Goal: Transaction & Acquisition: Book appointment/travel/reservation

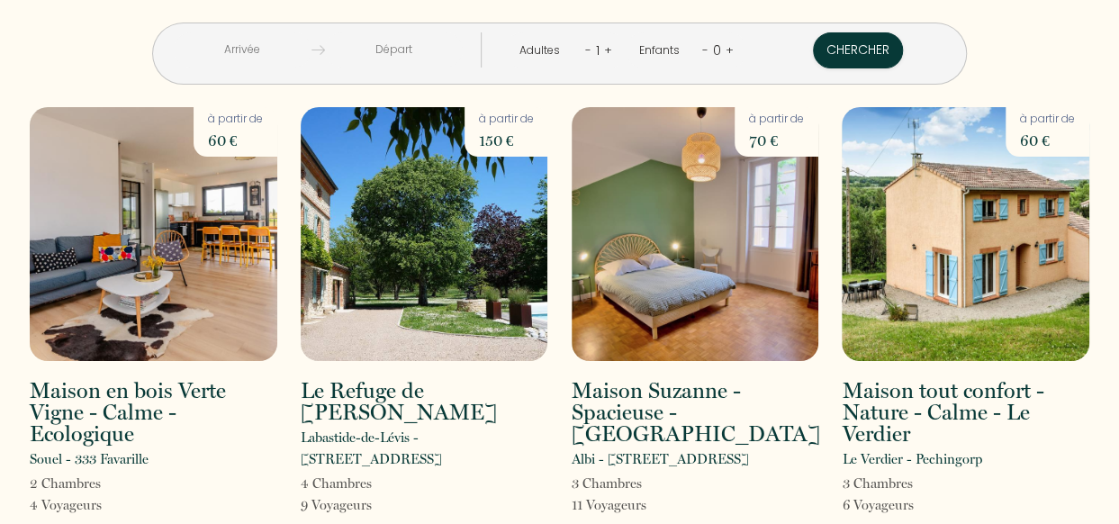
click at [309, 48] on input "text" at bounding box center [243, 49] width 138 height 35
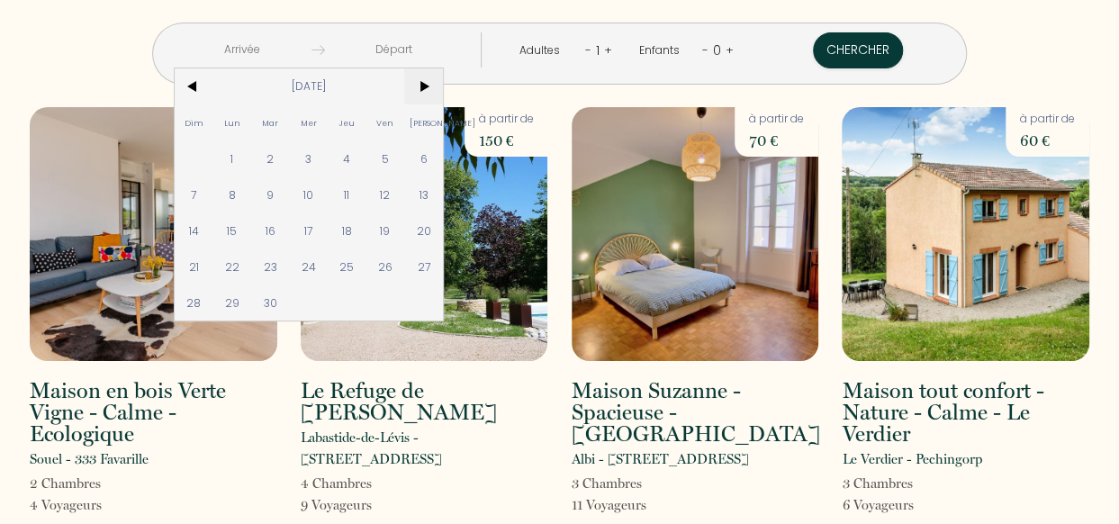
click at [443, 88] on span ">" at bounding box center [423, 86] width 39 height 36
click at [366, 272] on span "23" at bounding box center [347, 266] width 39 height 36
type input "[DATE]"
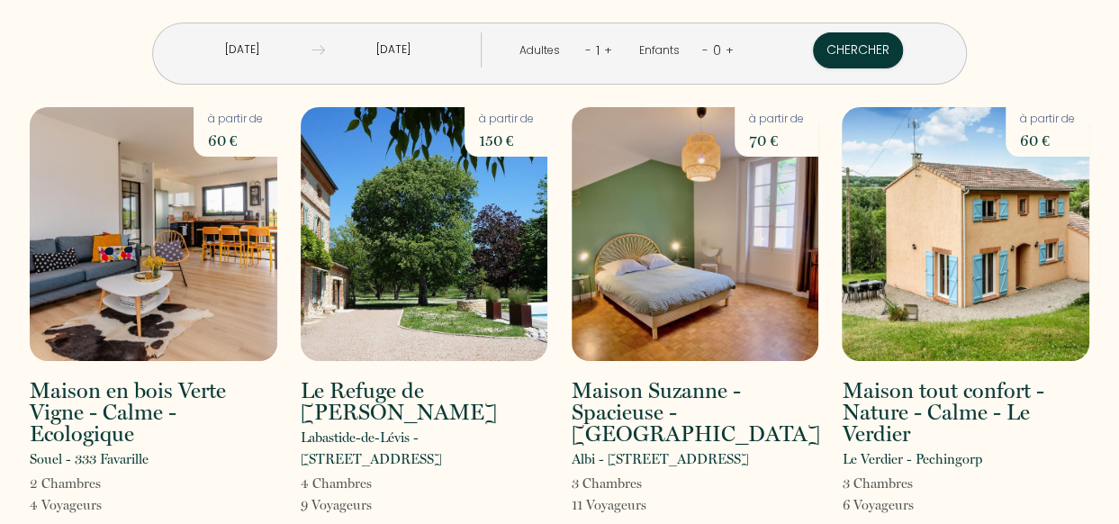
click at [419, 60] on input "[DATE]" at bounding box center [394, 49] width 138 height 35
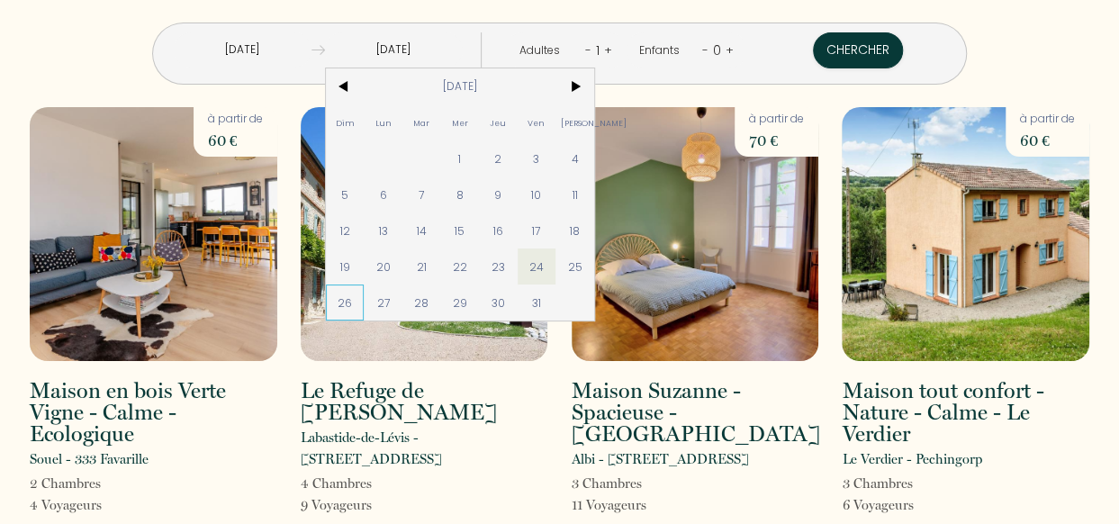
click at [365, 307] on span "26" at bounding box center [345, 302] width 39 height 36
type input "[DATE]"
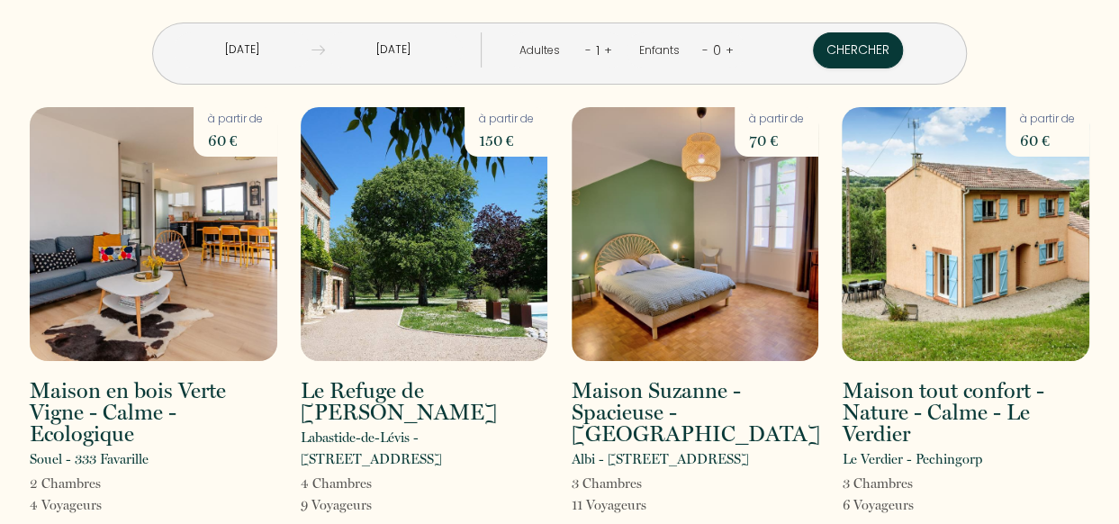
click at [606, 50] on div "Adultes - 1 +" at bounding box center [565, 50] width 121 height 36
click at [605, 50] on div "Adultes - 1 +" at bounding box center [565, 50] width 121 height 36
click at [604, 50] on link "+" at bounding box center [608, 49] width 8 height 17
click at [605, 50] on link "+" at bounding box center [609, 49] width 8 height 17
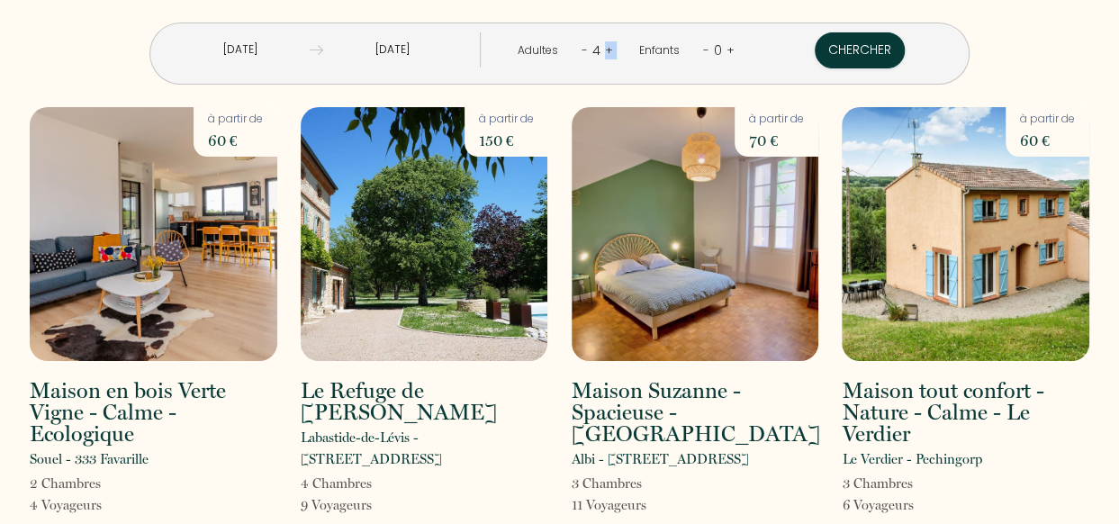
click at [605, 50] on link "+" at bounding box center [609, 49] width 8 height 17
click at [1017, 64] on div "[DATE] < [DATE] > Dim Lun Mar Mer Jeu Ven Sam 1 2 3 4 5 6 7 8 9 10 11 12 13 14 …" at bounding box center [559, 42] width 1083 height 85
click at [726, 50] on link "+" at bounding box center [730, 49] width 8 height 17
click at [698, 50] on div "Enfants - 1 +" at bounding box center [686, 50] width 121 height 36
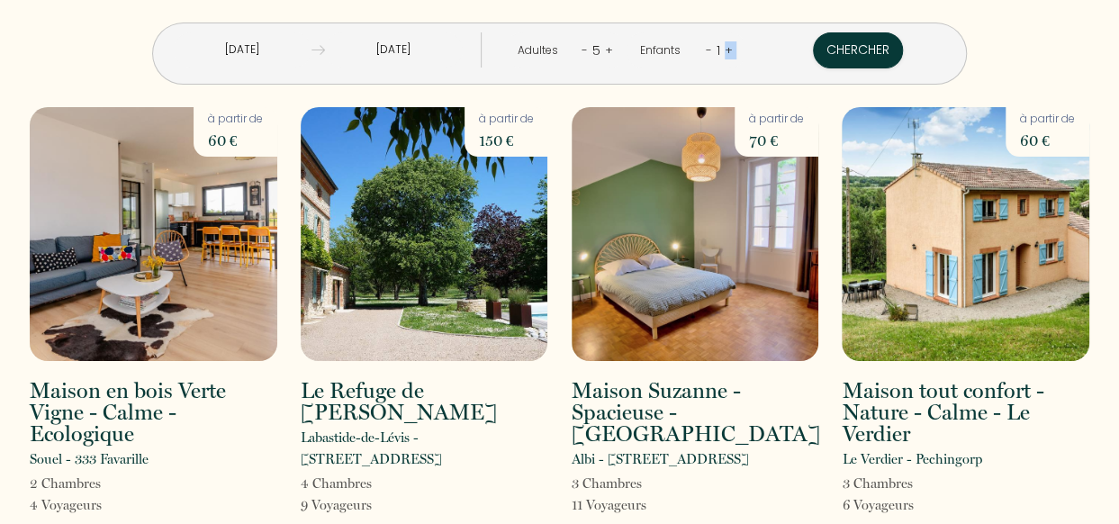
click at [698, 50] on div "Enfants - 1 +" at bounding box center [686, 50] width 121 height 36
click at [725, 50] on link "+" at bounding box center [729, 49] width 8 height 17
click at [726, 50] on link "+" at bounding box center [730, 49] width 8 height 17
click at [726, 48] on link "+" at bounding box center [730, 49] width 8 height 17
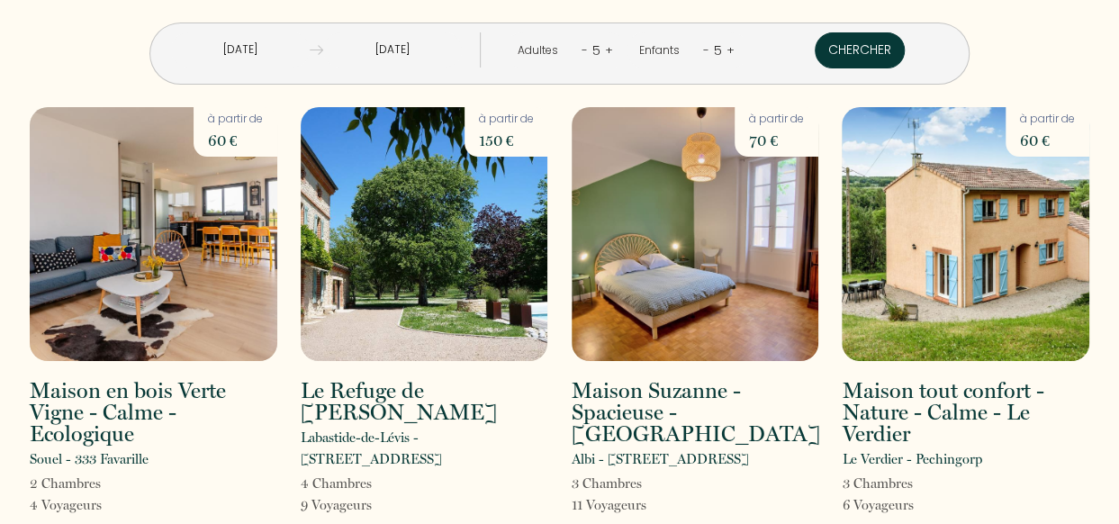
click at [815, 51] on button "Chercher" at bounding box center [860, 50] width 90 height 36
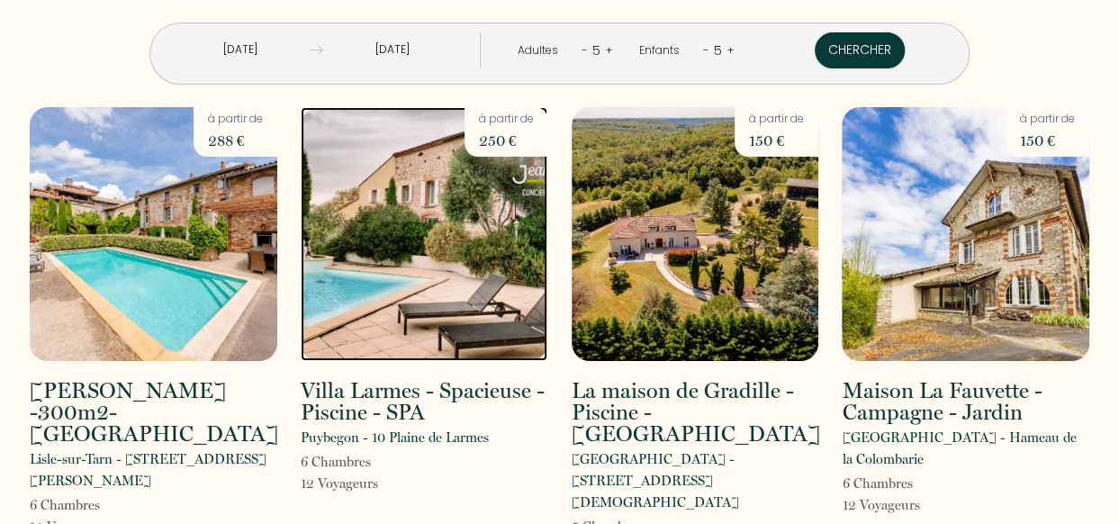
click at [426, 222] on img at bounding box center [425, 234] width 248 height 254
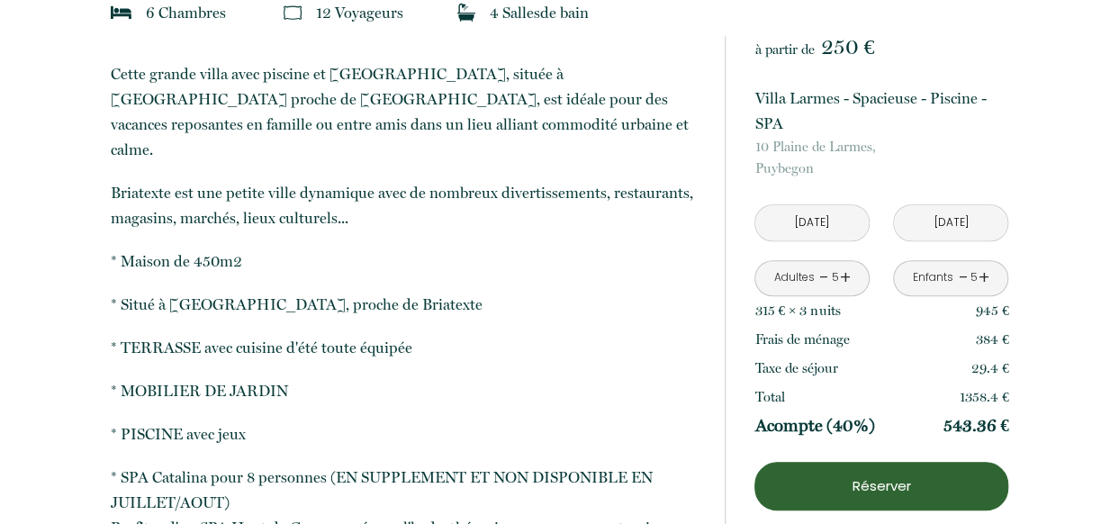
scroll to position [623, 0]
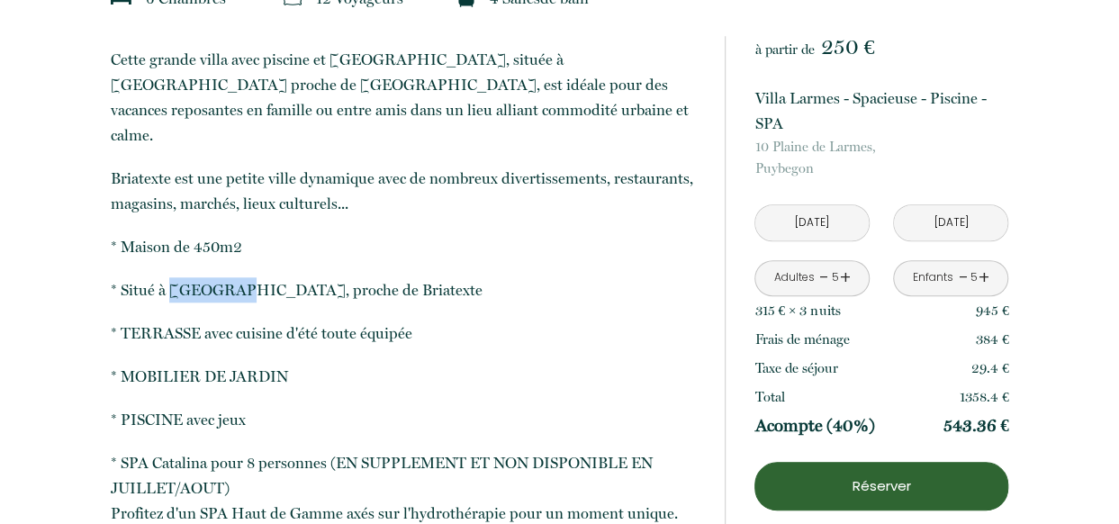
drag, startPoint x: 171, startPoint y: 263, endPoint x: 252, endPoint y: 256, distance: 81.3
click at [252, 277] on p "* Situé à [GEOGRAPHIC_DATA], proche de Briatexte" at bounding box center [406, 289] width 590 height 25
copy p "PUYBEGON"
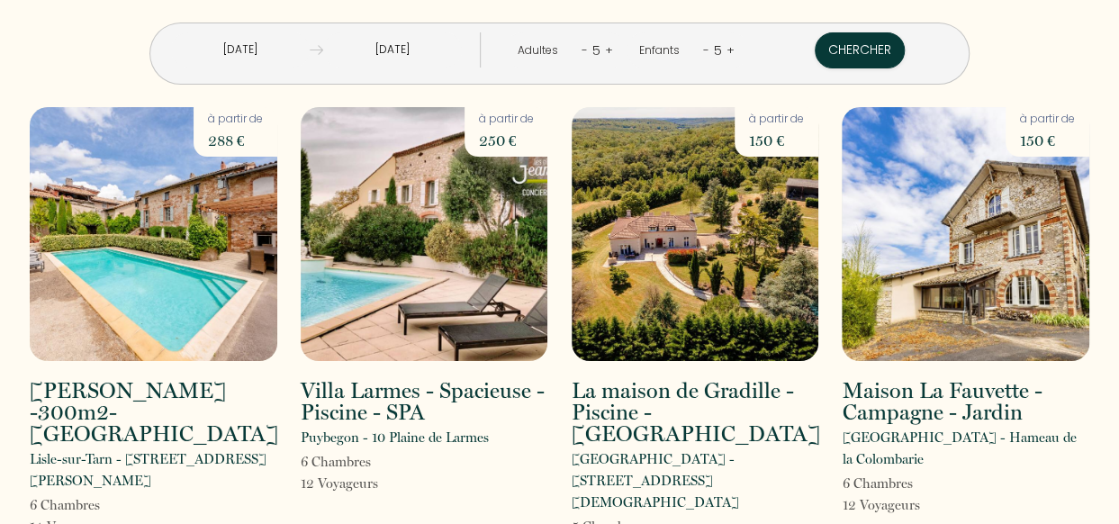
click at [726, 50] on link "+" at bounding box center [730, 49] width 8 height 17
click at [605, 50] on link "+" at bounding box center [609, 49] width 8 height 17
click at [604, 51] on link "+" at bounding box center [608, 49] width 8 height 17
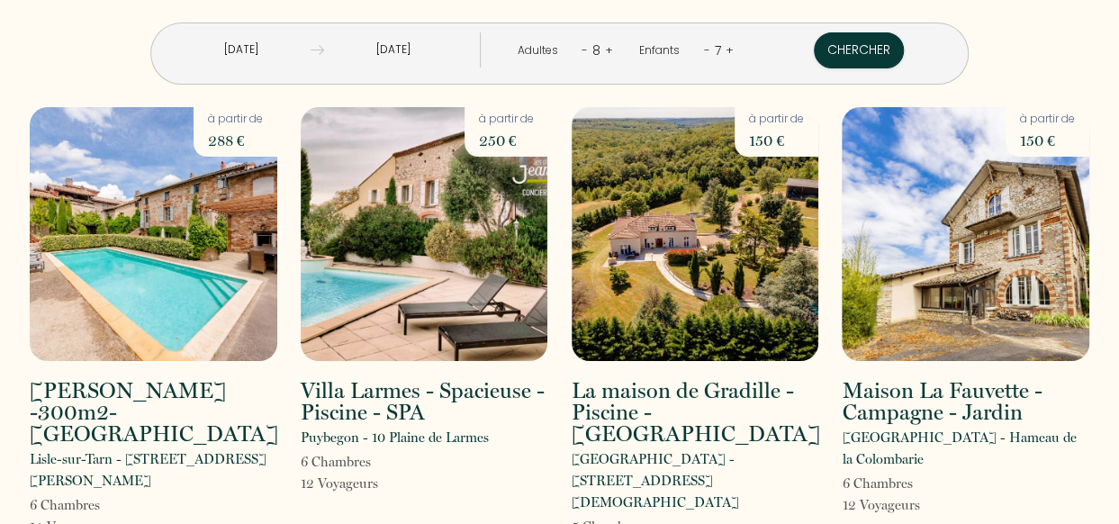
click at [581, 50] on link "-" at bounding box center [584, 49] width 6 height 17
click at [817, 48] on button "Chercher" at bounding box center [858, 50] width 90 height 36
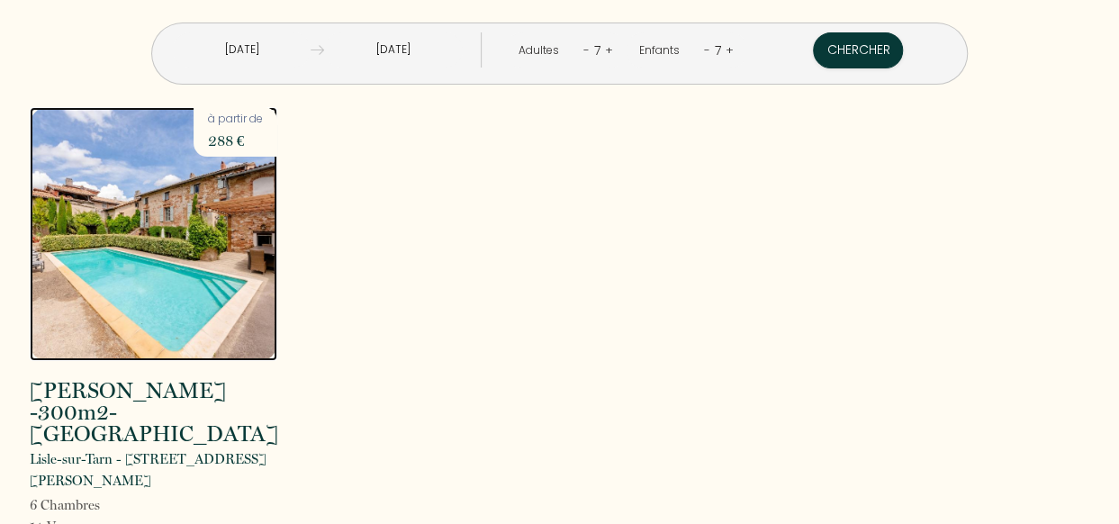
click at [132, 235] on img at bounding box center [154, 234] width 248 height 254
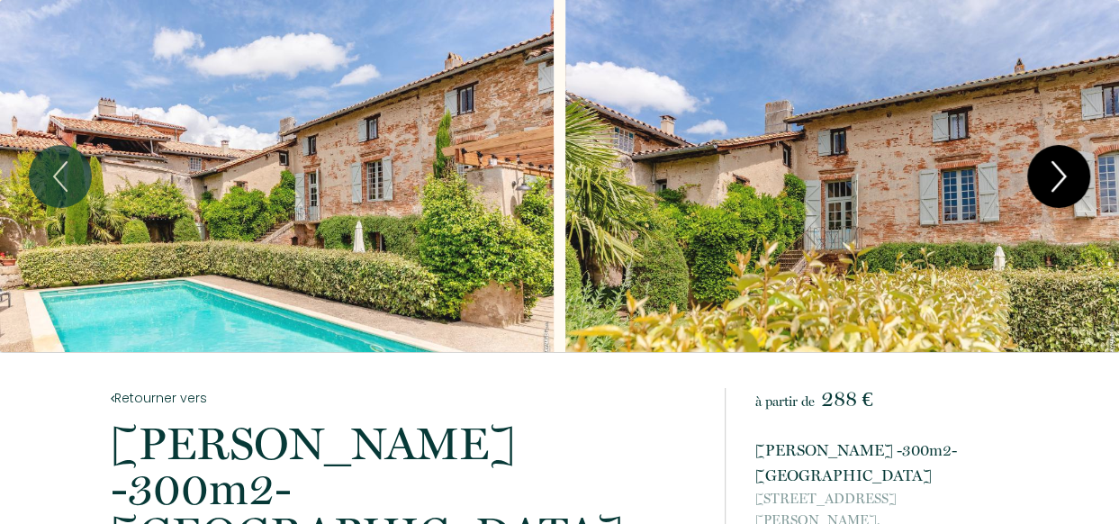
click at [1068, 180] on icon "Next" at bounding box center [1059, 176] width 38 height 54
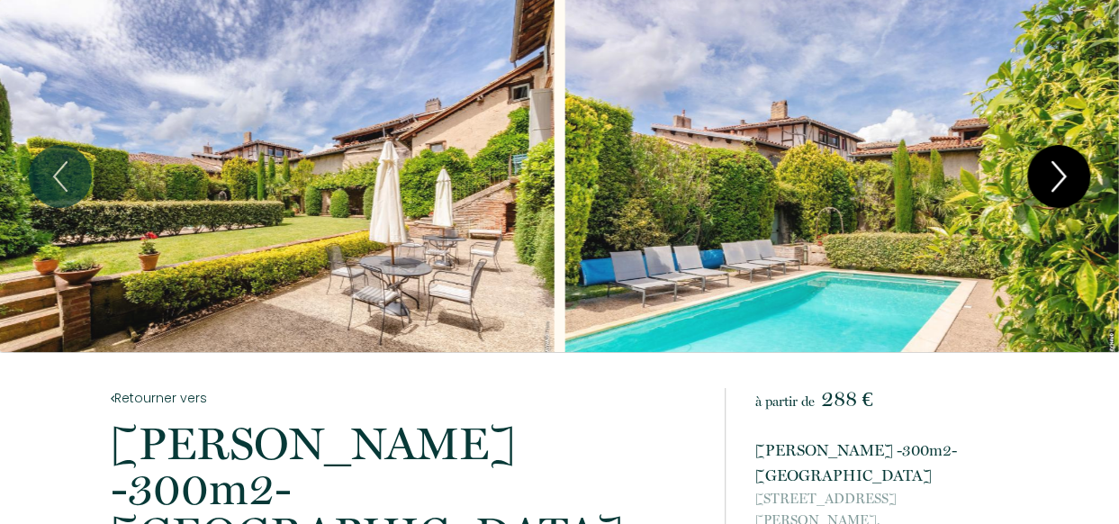
click at [1068, 180] on icon "Next" at bounding box center [1059, 176] width 38 height 54
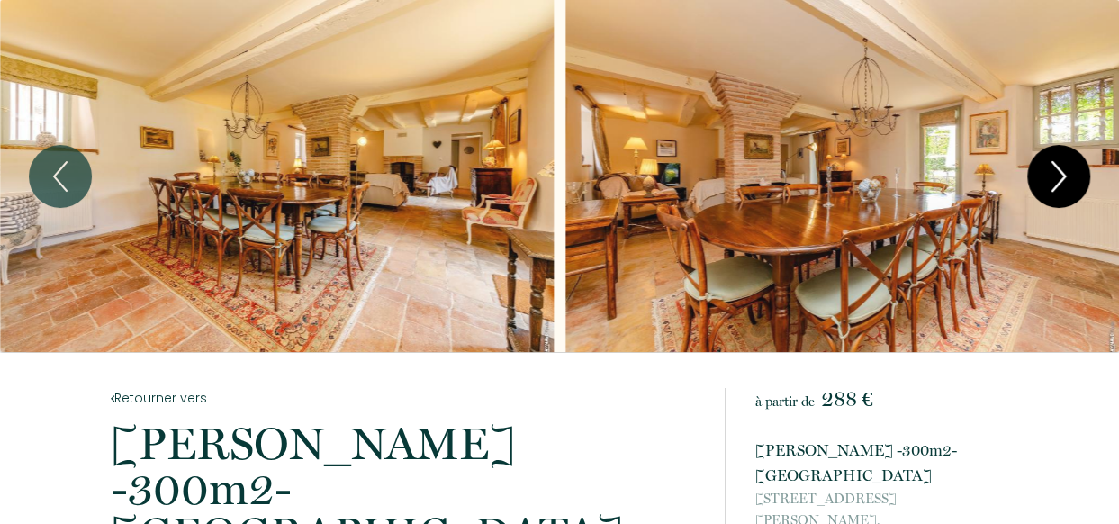
click at [1068, 180] on icon "Next" at bounding box center [1059, 176] width 38 height 54
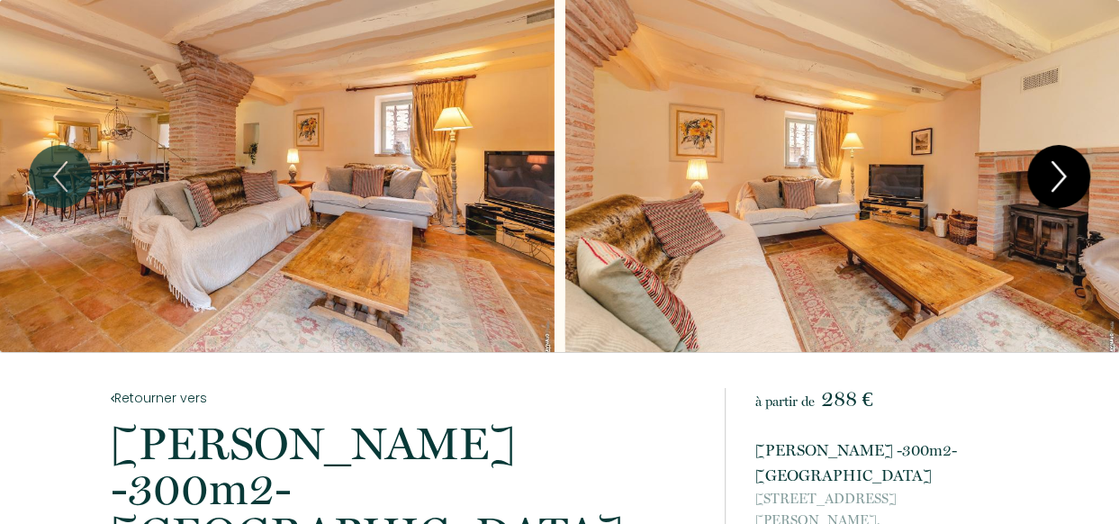
click at [1068, 180] on icon "Next" at bounding box center [1059, 176] width 38 height 54
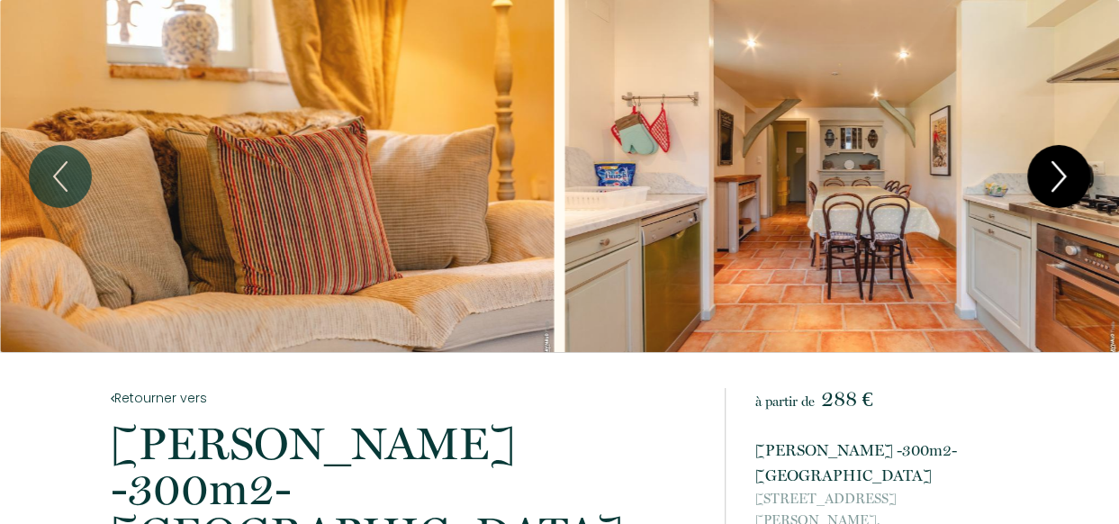
click at [1068, 180] on icon "Next" at bounding box center [1059, 176] width 38 height 54
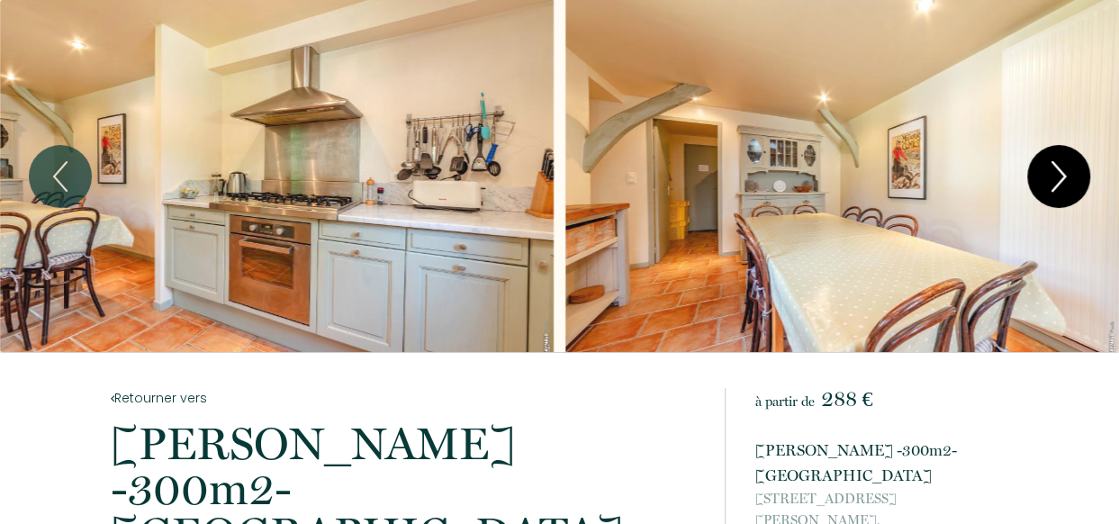
click at [1068, 180] on icon "Next" at bounding box center [1059, 176] width 38 height 54
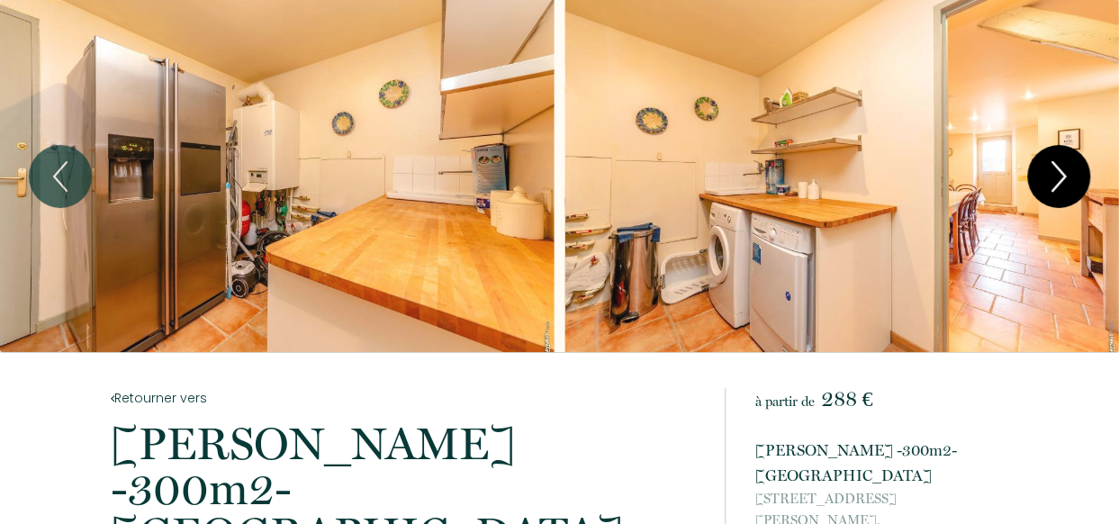
click at [1068, 180] on icon "Next" at bounding box center [1059, 176] width 38 height 54
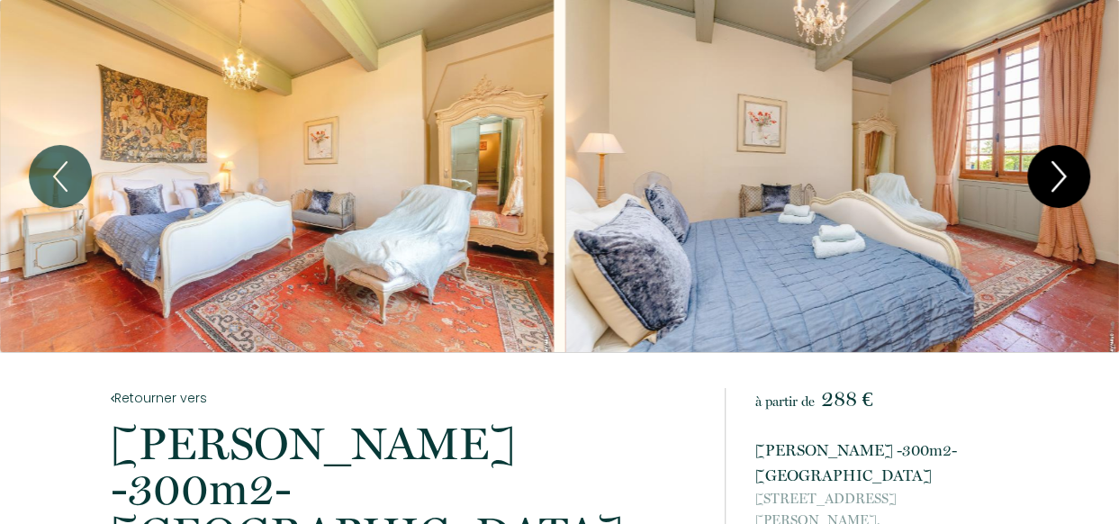
click at [1068, 180] on icon "Next" at bounding box center [1059, 176] width 38 height 54
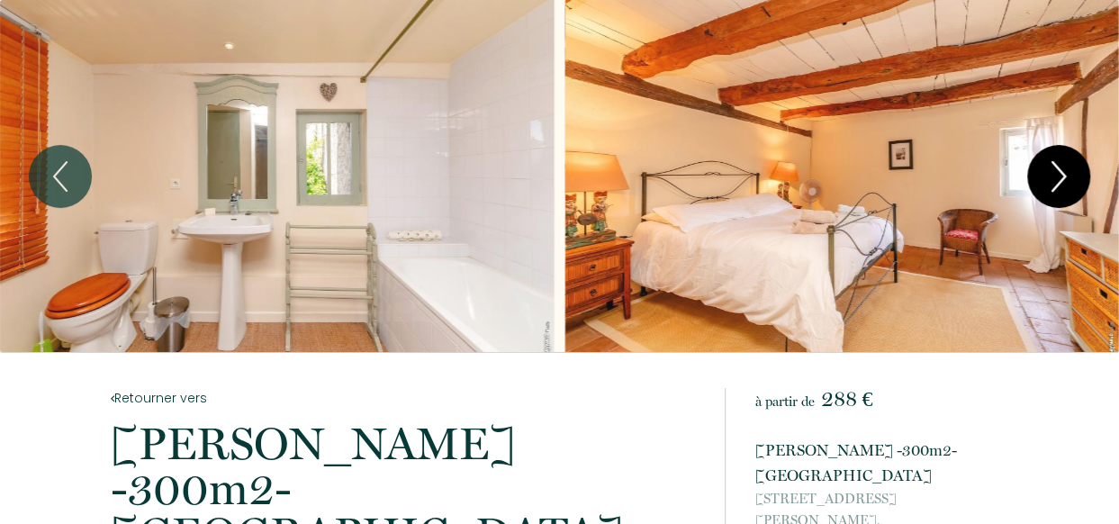
click at [1068, 180] on icon "Next" at bounding box center [1059, 176] width 38 height 54
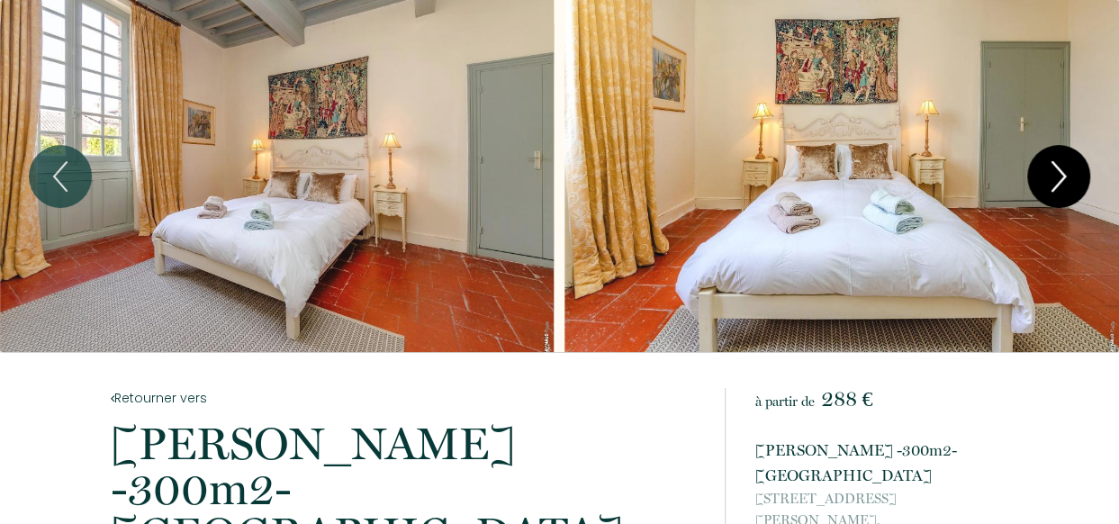
click at [1068, 180] on icon "Next" at bounding box center [1059, 176] width 38 height 54
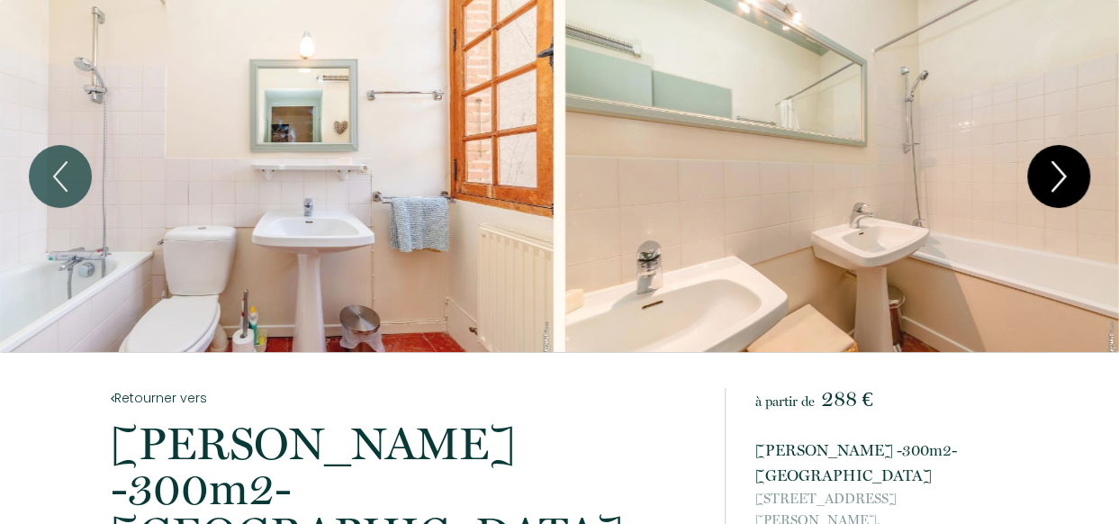
click at [1068, 180] on icon "Next" at bounding box center [1059, 176] width 38 height 54
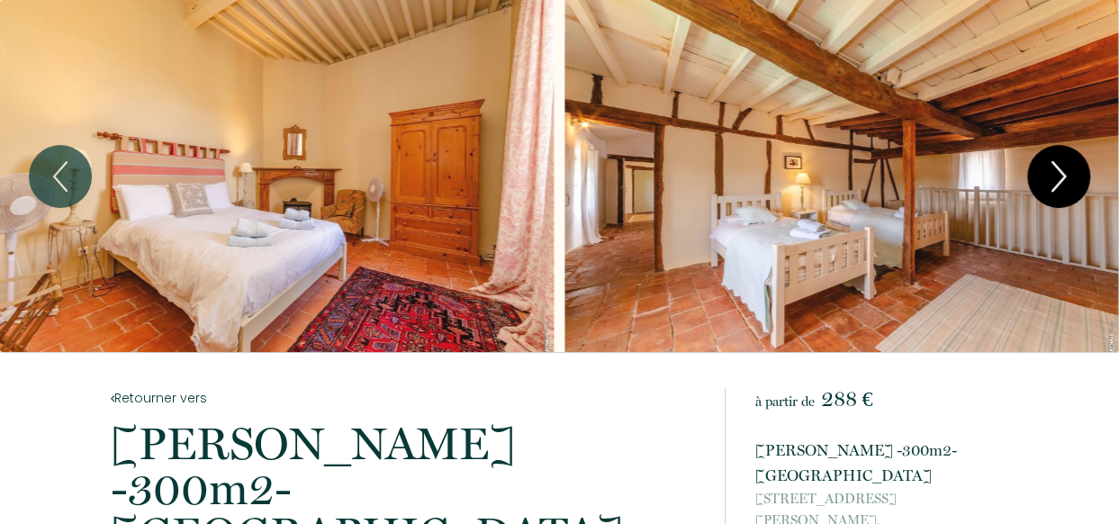
click at [1069, 180] on icon "Next" at bounding box center [1059, 176] width 38 height 54
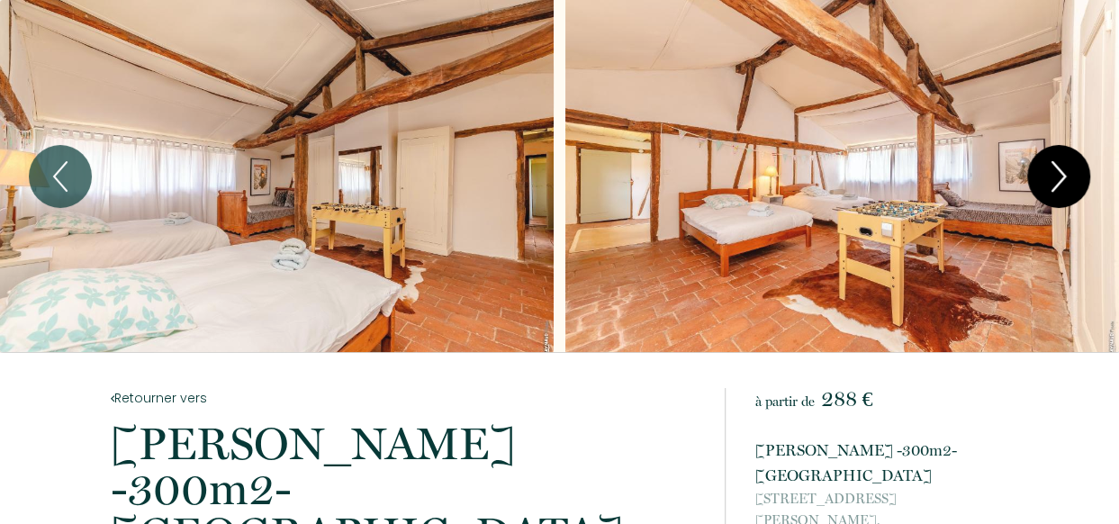
click at [1075, 179] on icon "Next" at bounding box center [1059, 176] width 38 height 54
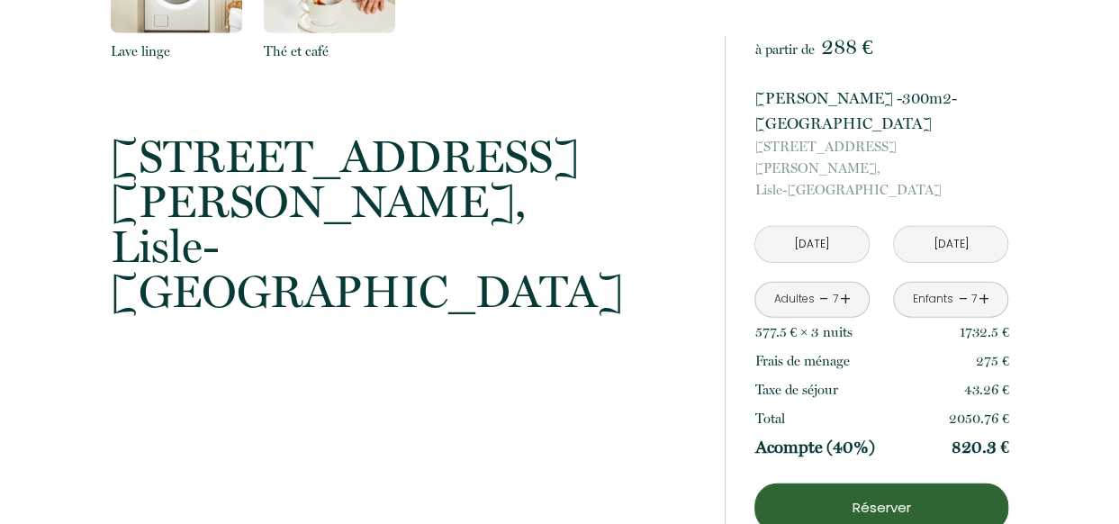
scroll to position [2212, 0]
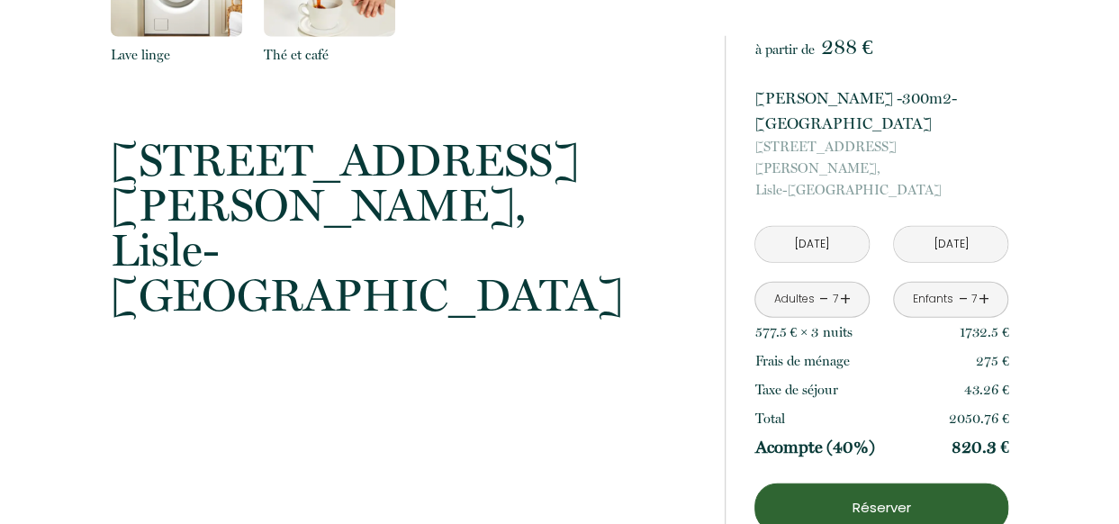
click at [387, 167] on p "[STREET_ADDRESS][PERSON_NAME]" at bounding box center [406, 228] width 590 height 180
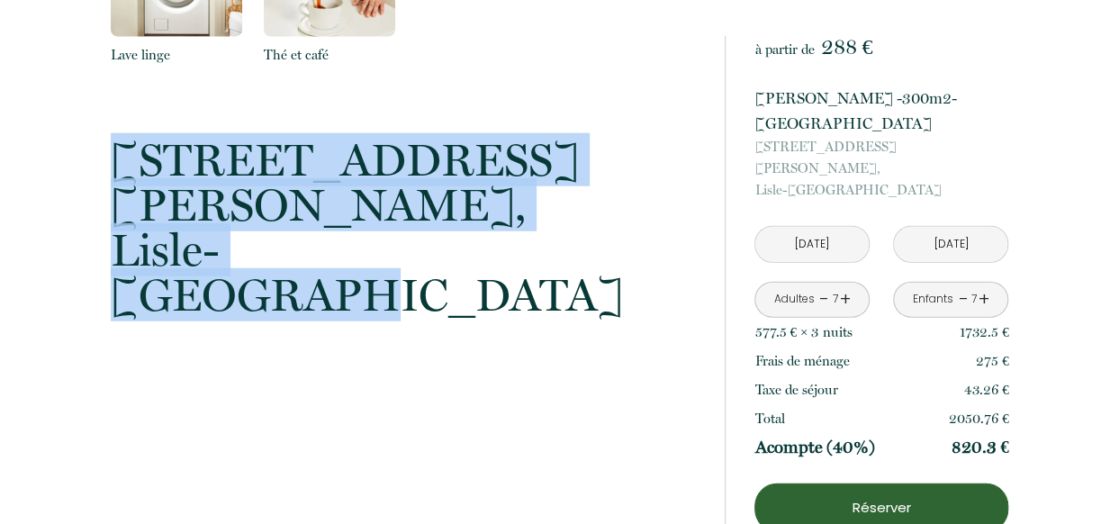
drag, startPoint x: 382, startPoint y: 165, endPoint x: 113, endPoint y: 116, distance: 273.5
click at [113, 138] on p "[STREET_ADDRESS][PERSON_NAME]" at bounding box center [406, 228] width 590 height 180
copy p "[STREET_ADDRESS][PERSON_NAME]"
